Goal: Information Seeking & Learning: Learn about a topic

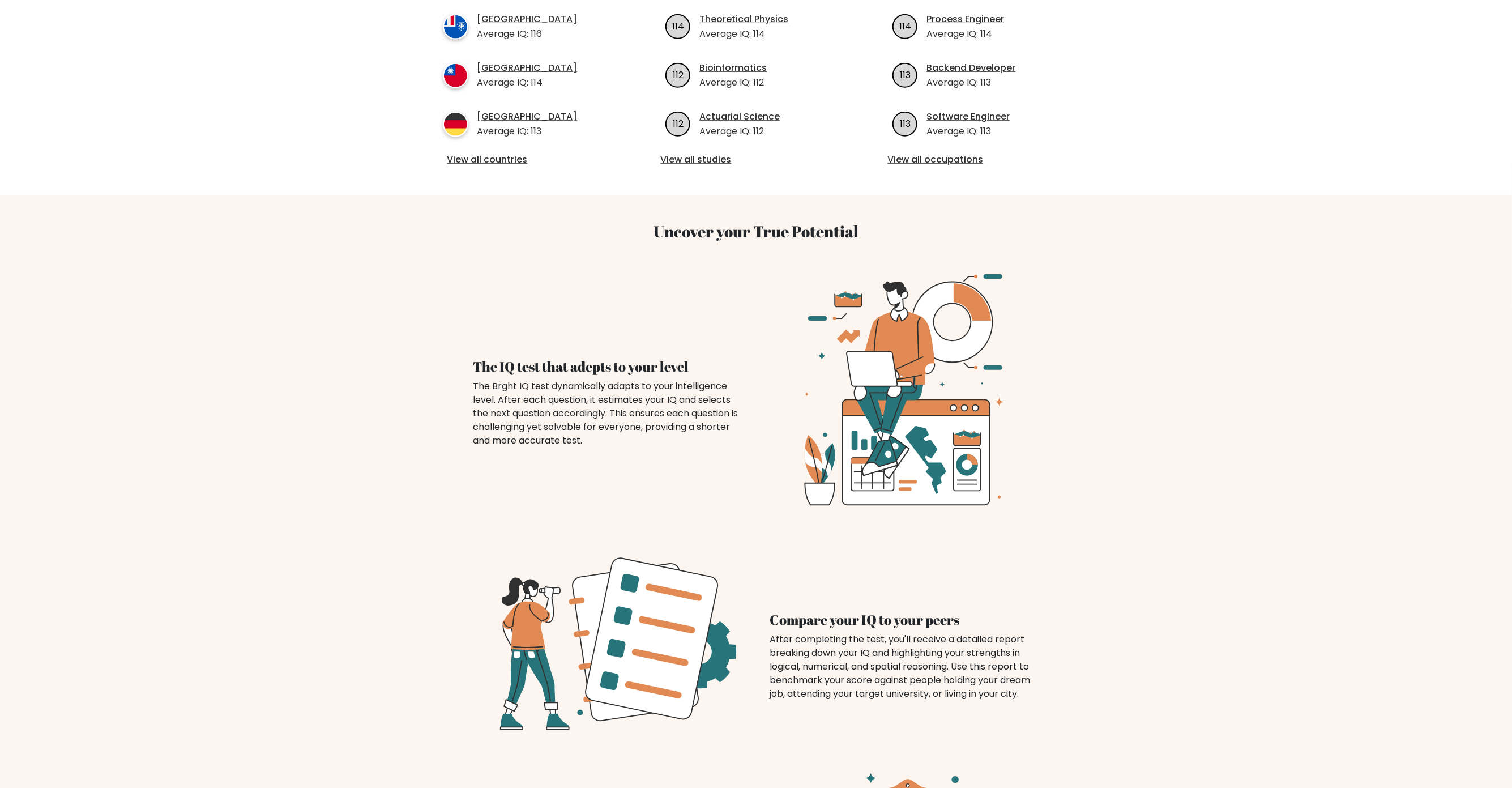
scroll to position [80, 0]
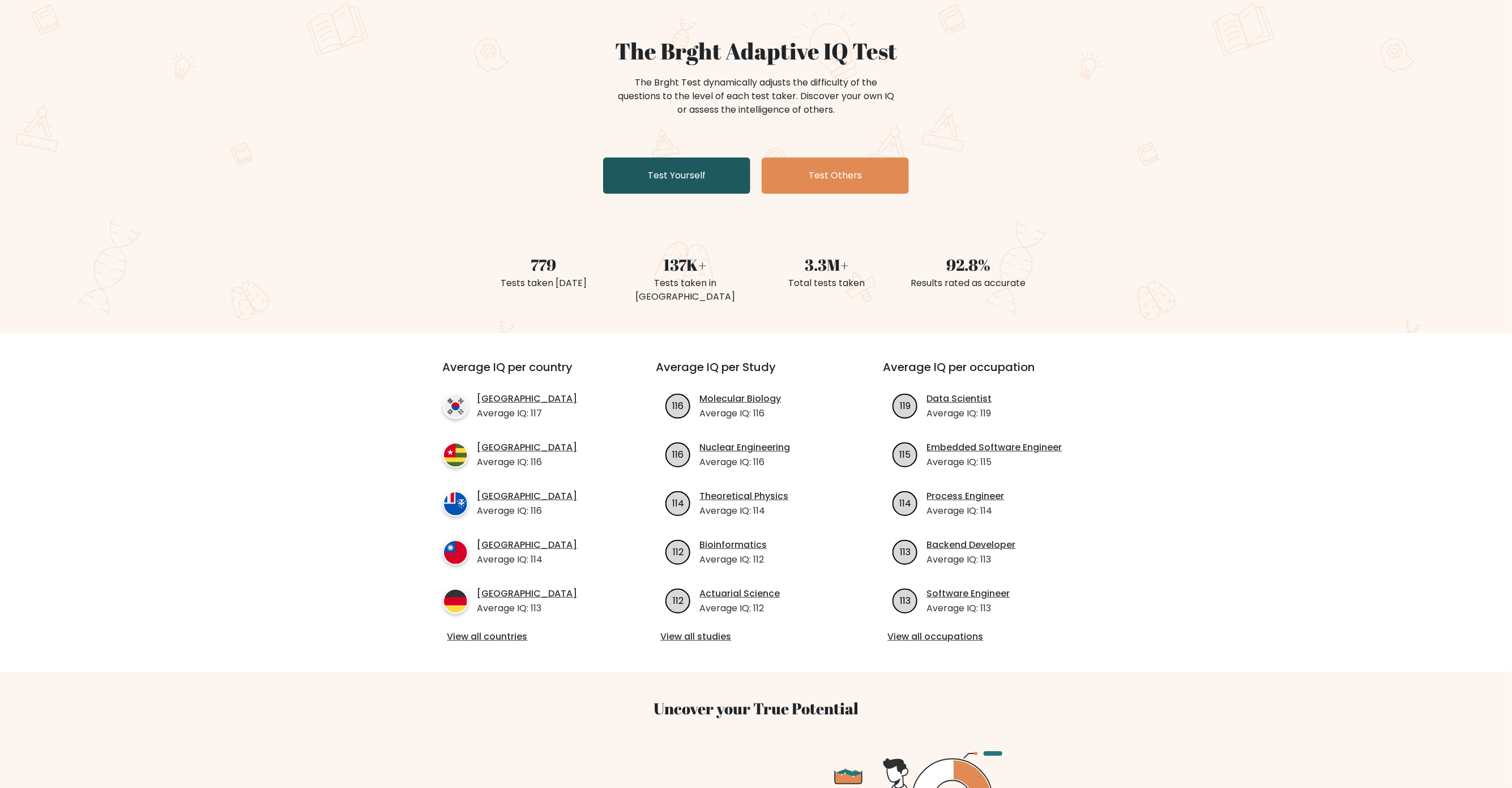
click at [687, 194] on link "Test Yourself" at bounding box center [676, 176] width 147 height 36
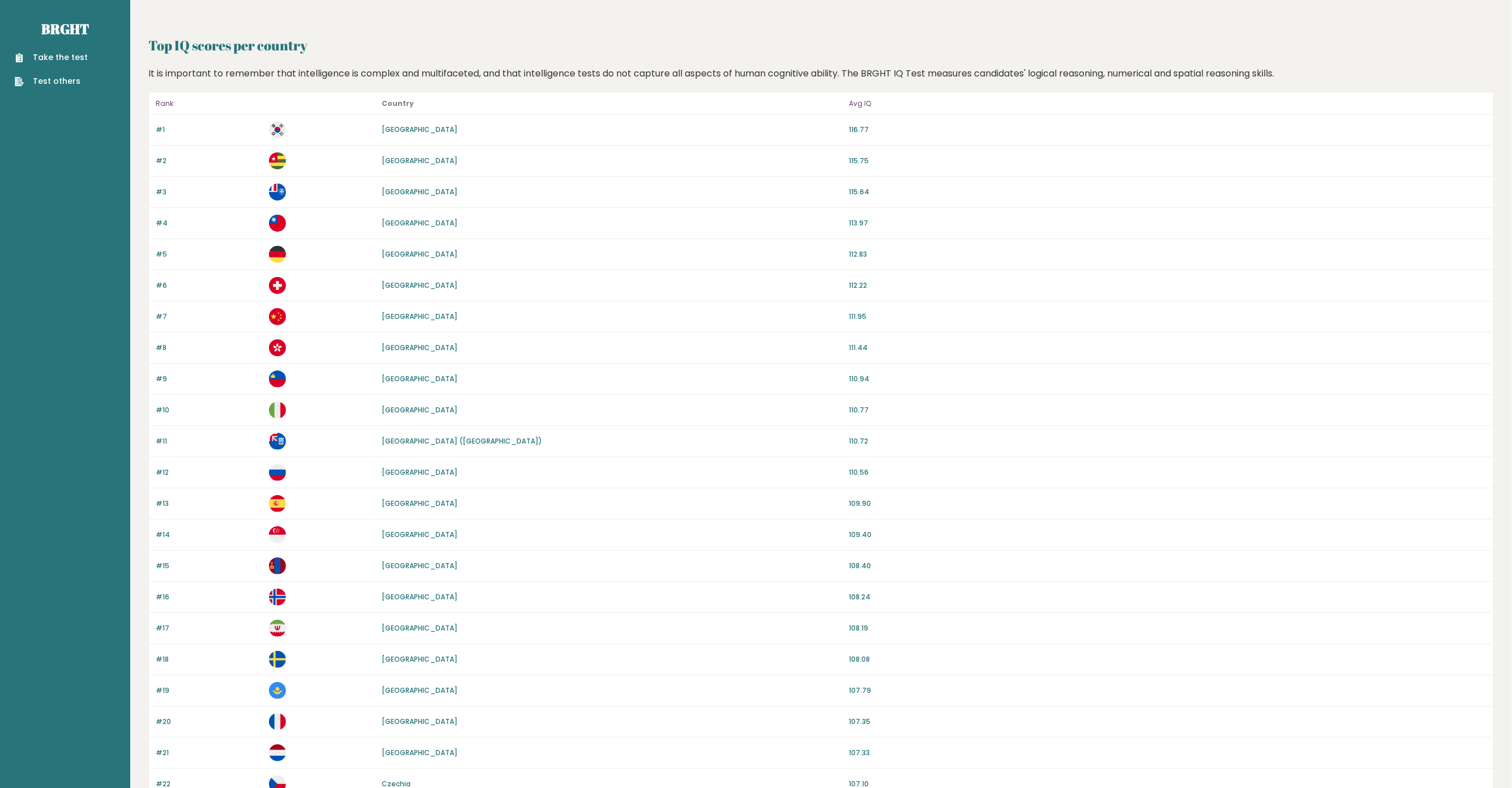
drag, startPoint x: 424, startPoint y: 346, endPoint x: 336, endPoint y: 330, distance: 89.4
click at [336, 325] on p at bounding box center [322, 316] width 107 height 17
